Goal: Find specific page/section: Find specific page/section

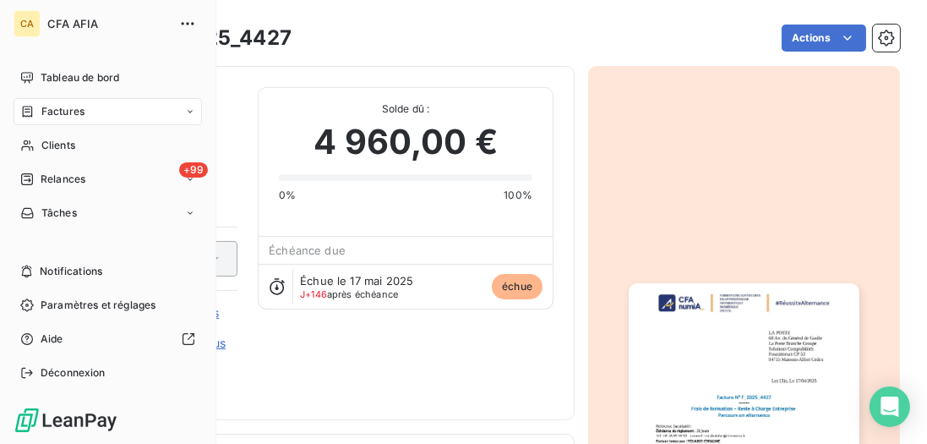
click at [71, 109] on span "Factures" at bounding box center [62, 111] width 43 height 15
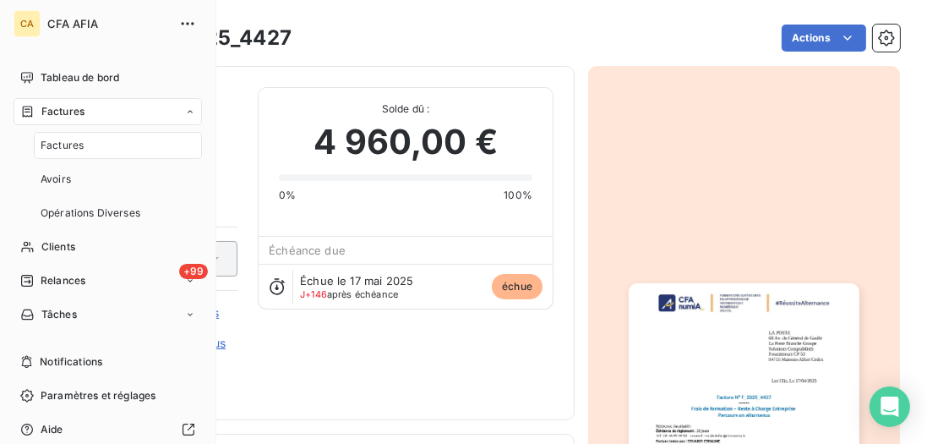
click at [86, 150] on div "Factures" at bounding box center [118, 145] width 168 height 27
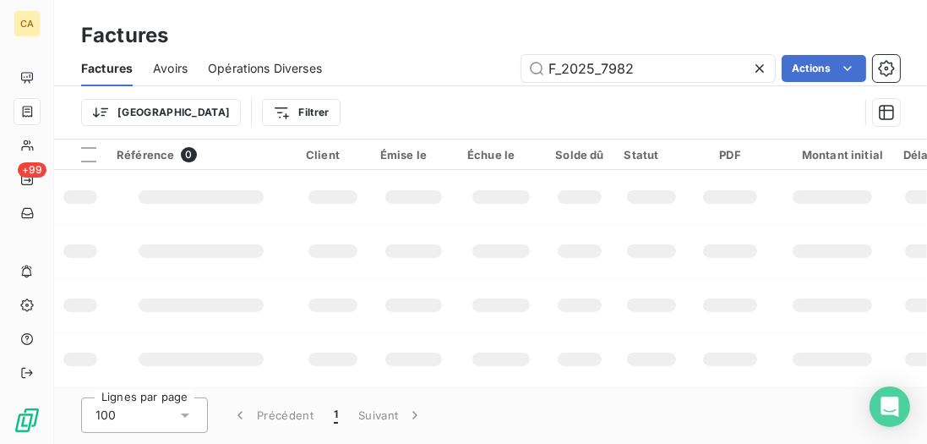
drag, startPoint x: 662, startPoint y: 73, endPoint x: 390, endPoint y: 42, distance: 273.7
click at [390, 42] on div "Factures Factures Avoirs Opérations Diverses F_2025_7982 Actions Trier Filtrer" at bounding box center [490, 69] width 873 height 139
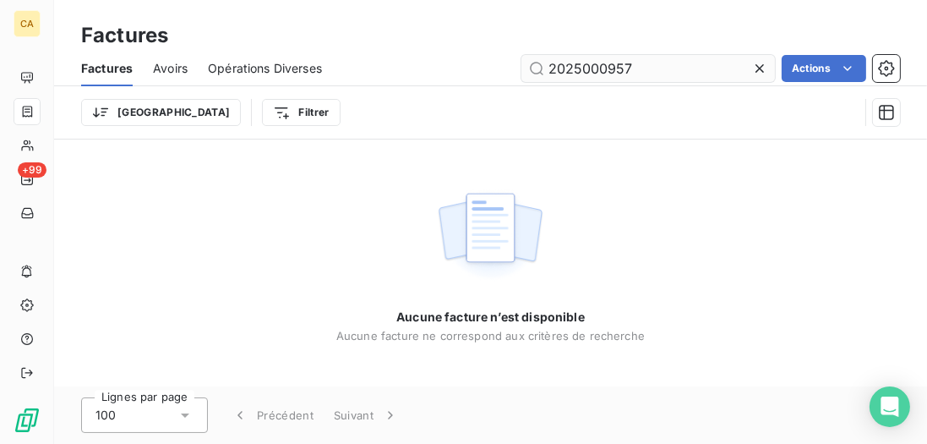
click at [640, 70] on input "2025000957" at bounding box center [647, 68] width 253 height 27
drag, startPoint x: 642, startPoint y: 67, endPoint x: 509, endPoint y: 51, distance: 134.4
click at [509, 51] on div "Factures Avoirs Opérations Diverses 2025000957 Actions" at bounding box center [490, 68] width 873 height 35
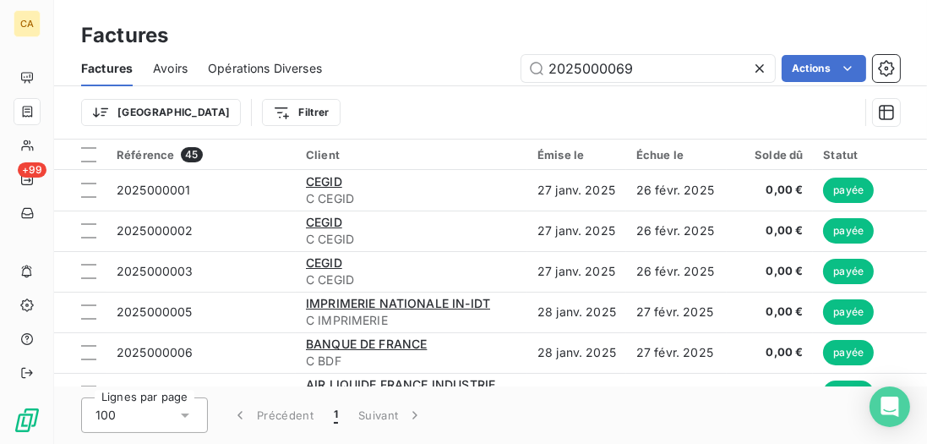
type input "2025000069"
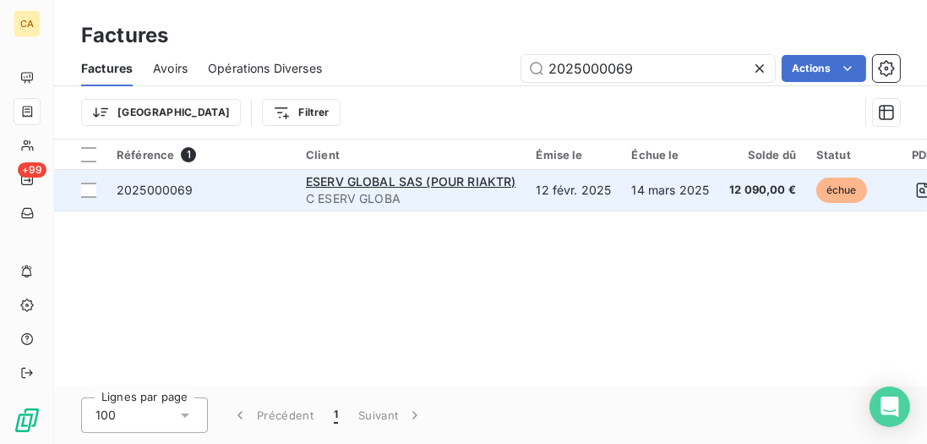
click at [235, 183] on span "2025000069" at bounding box center [201, 190] width 169 height 17
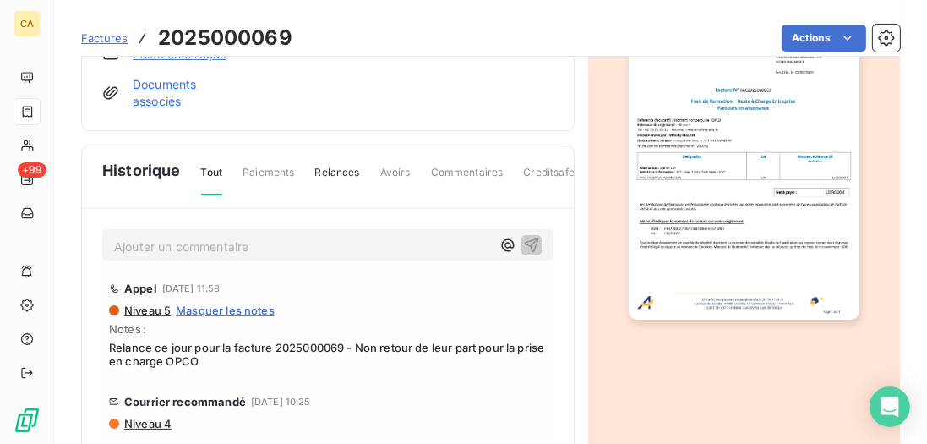
scroll to position [291, 0]
click at [237, 246] on p "Ajouter un commentaire ﻿" at bounding box center [302, 245] width 377 height 21
click at [242, 242] on p "Ajouter un commentaire ﻿" at bounding box center [302, 245] width 377 height 21
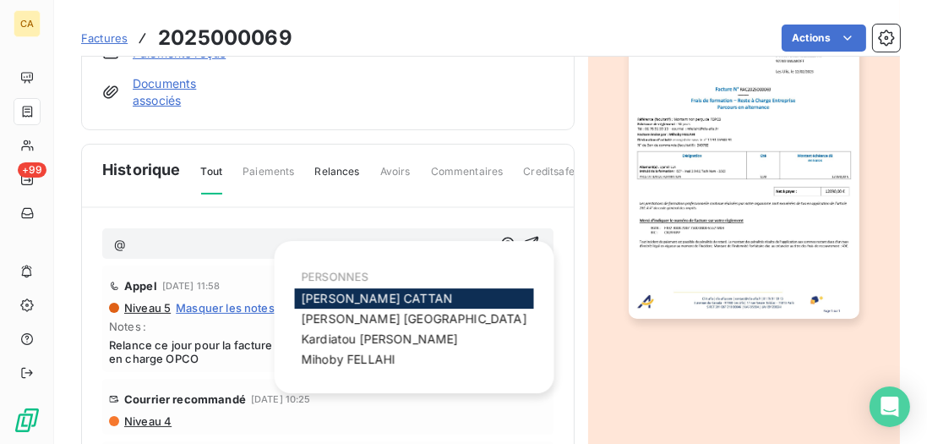
click at [310, 295] on span "[PERSON_NAME]" at bounding box center [377, 298] width 151 height 14
